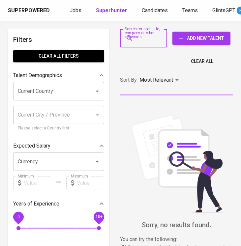
click at [140, 34] on input "Search for a job title, company or other keywords" at bounding box center [145, 38] width 18 height 13
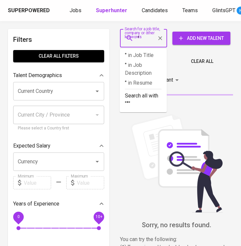
paste input "[PERSON_NAME]"
type input ""[PERSON_NAME]""
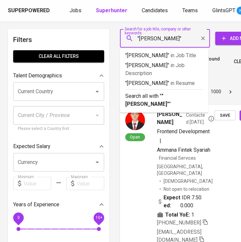
scroll to position [0, 12]
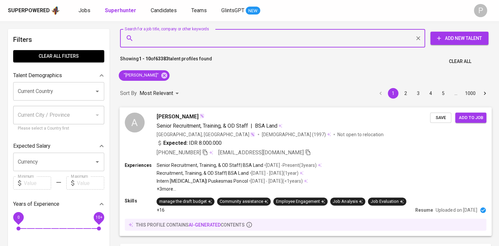
click at [241, 143] on div "Expected: IDR 8.000.000" at bounding box center [294, 144] width 274 height 10
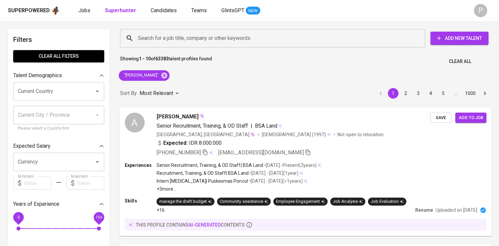
click at [176, 113] on span "[PERSON_NAME]" at bounding box center [178, 117] width 42 height 8
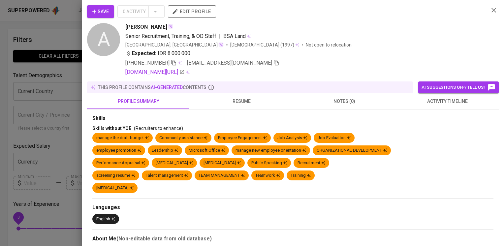
click at [235, 95] on button "resume" at bounding box center [241, 101] width 103 height 16
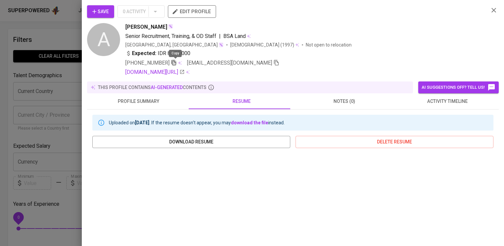
click at [172, 63] on icon "button" at bounding box center [174, 63] width 6 height 6
